Goal: Task Accomplishment & Management: Use online tool/utility

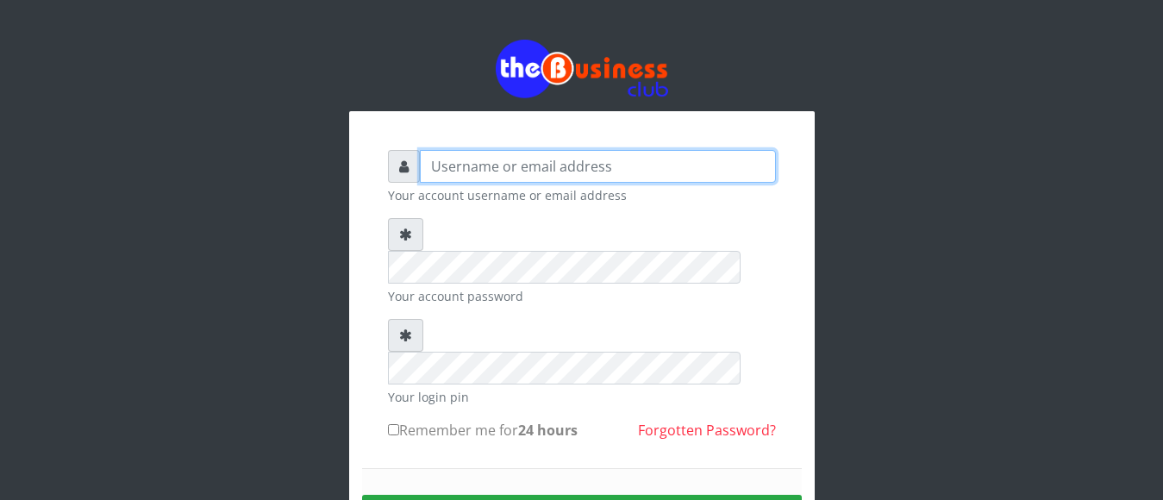
type input "anthony4christy2k@gmail.com"
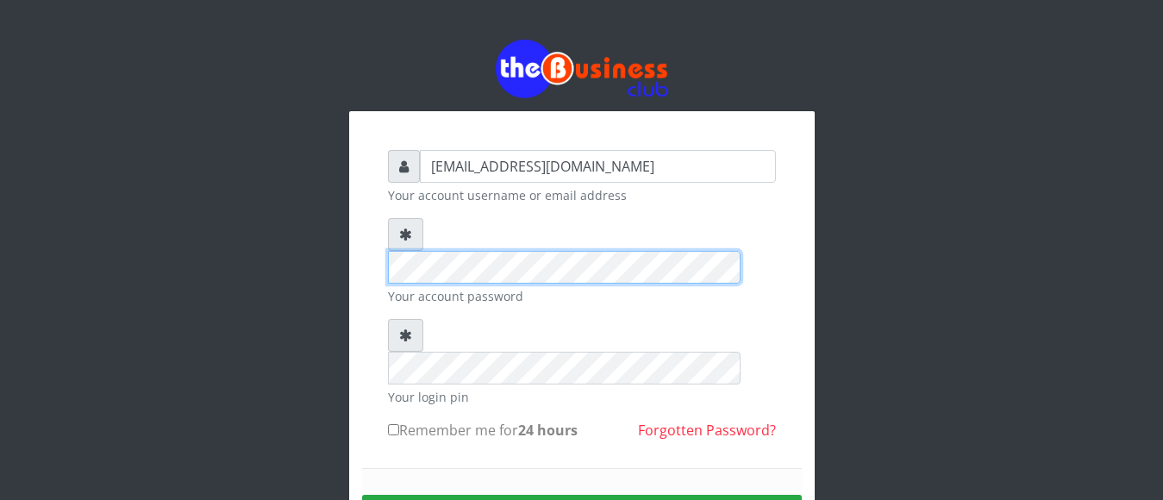
click at [357, 238] on div "anthony4christy2k@gmail.com Your account username or email address Your account…" at bounding box center [582, 374] width 466 height 526
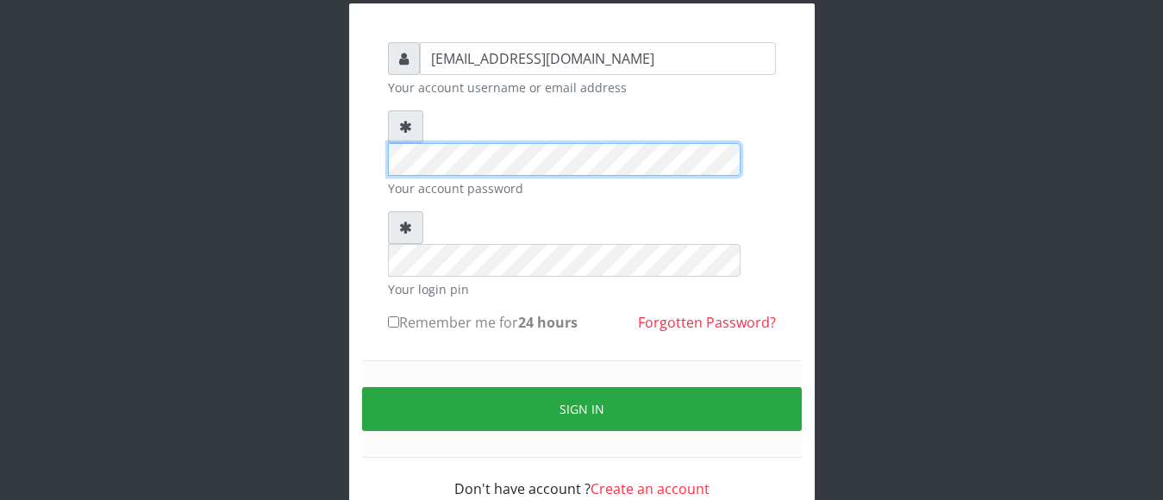
scroll to position [111, 0]
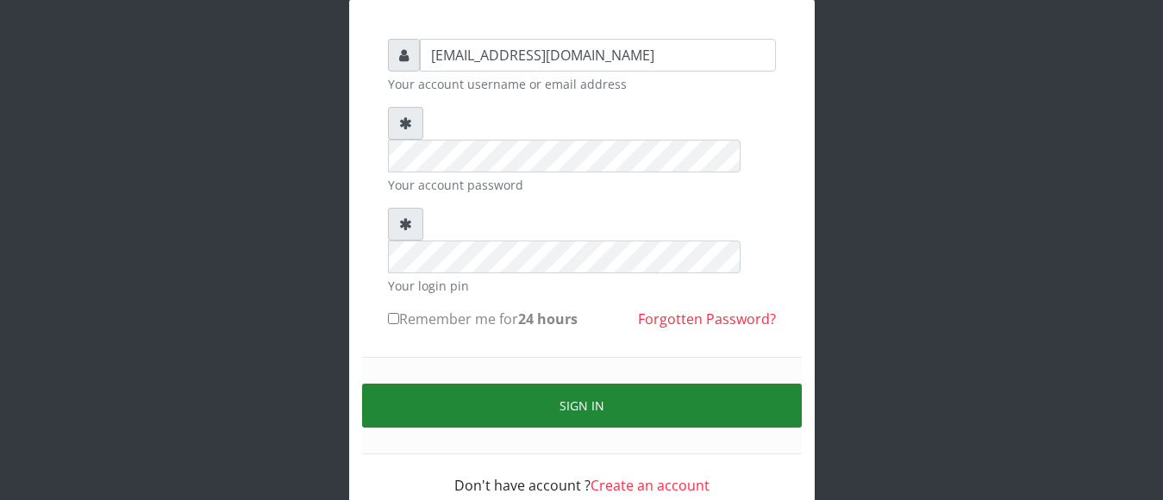
click at [603, 384] on button "Sign in" at bounding box center [582, 406] width 440 height 44
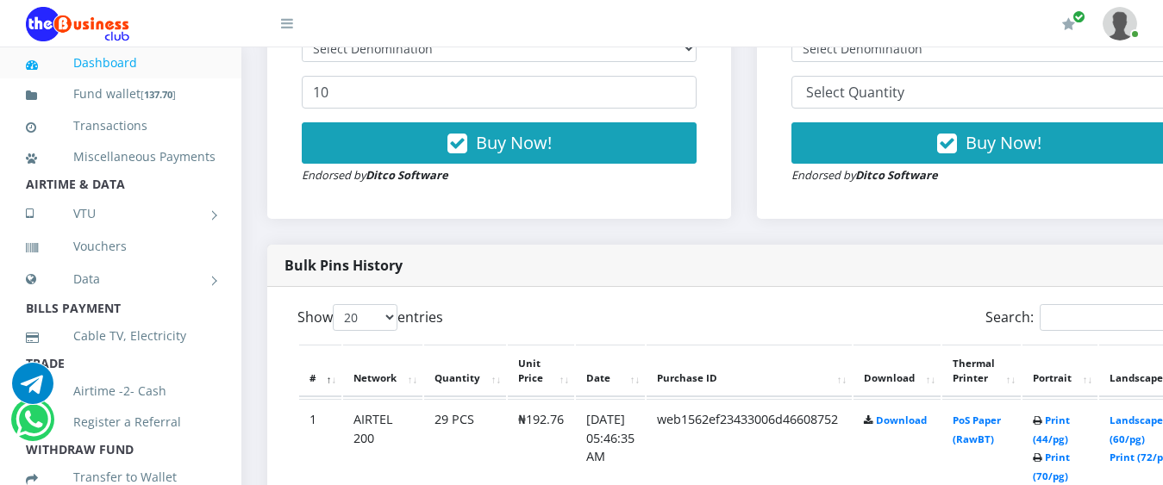
scroll to position [776, 0]
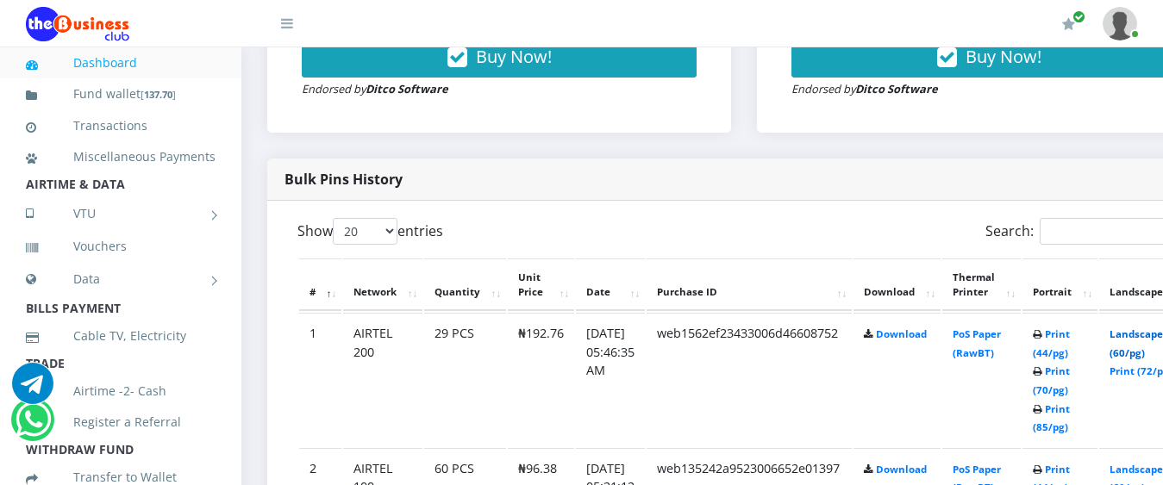
click at [1150, 328] on link "Landscape (60/pg)" at bounding box center [1136, 344] width 53 height 32
